Goal: Task Accomplishment & Management: Manage account settings

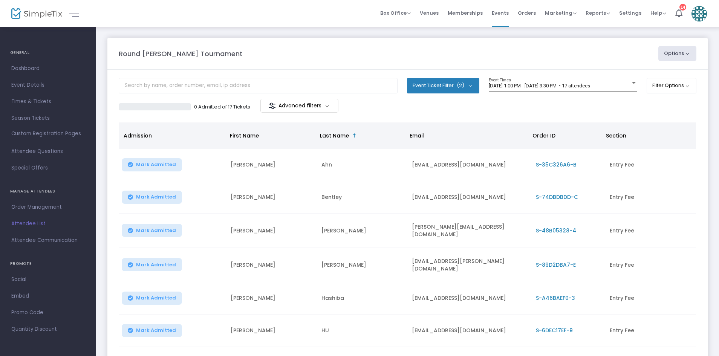
click at [606, 89] on div "[DATE] 1:00 PM - [DATE] 3:30 PM • 17 attendees" at bounding box center [560, 86] width 142 height 6
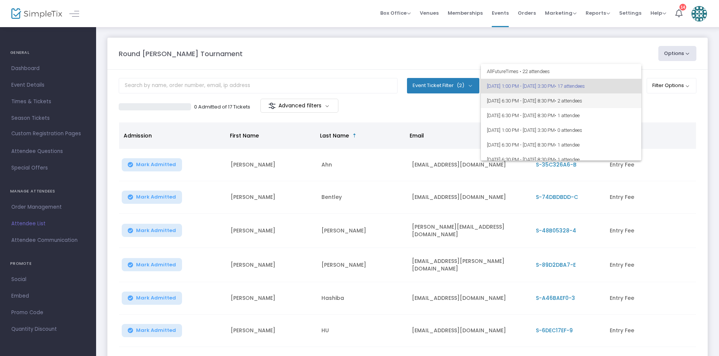
click at [582, 99] on span "• 2 attendees" at bounding box center [569, 101] width 28 height 6
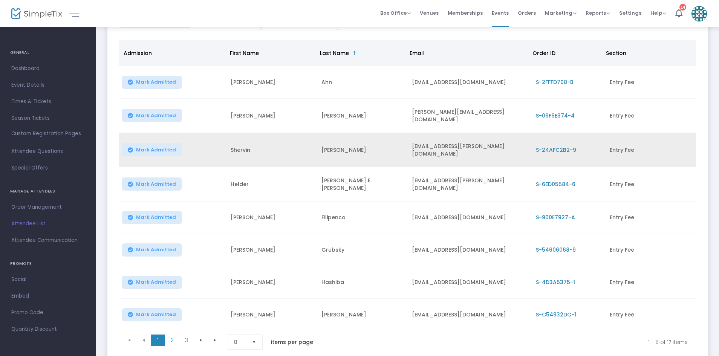
scroll to position [80, 0]
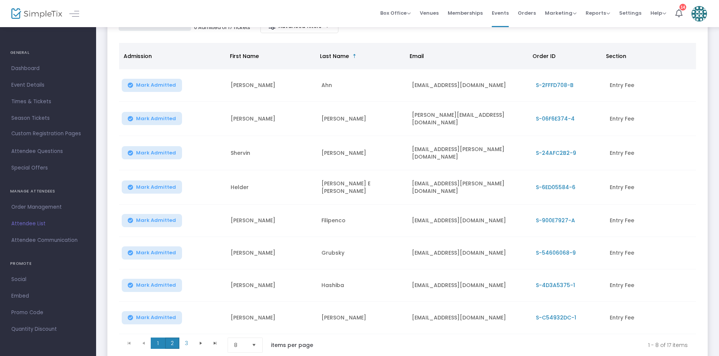
click at [174, 340] on span "2" at bounding box center [172, 343] width 14 height 11
